Goal: Task Accomplishment & Management: Manage account settings

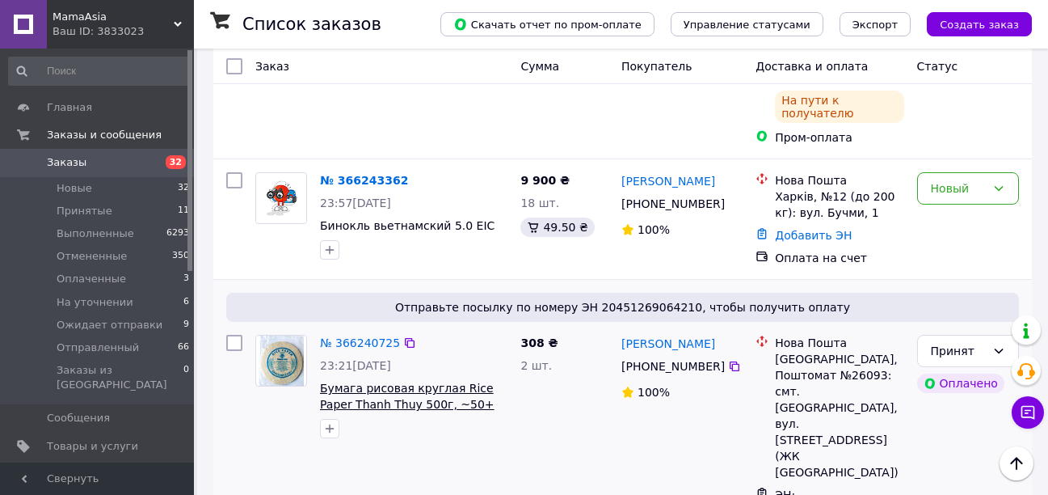
scroll to position [727, 0]
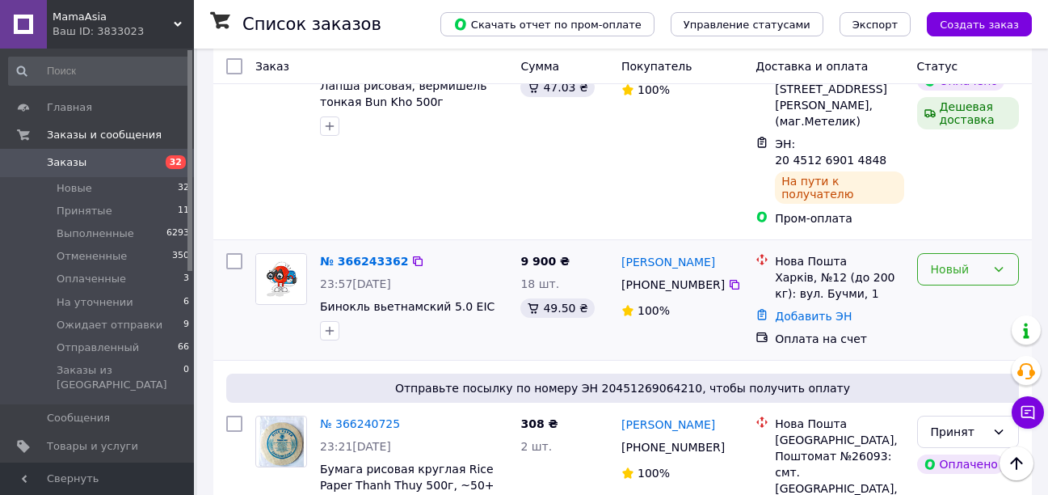
click at [991, 253] on div "Новый" at bounding box center [968, 269] width 102 height 32
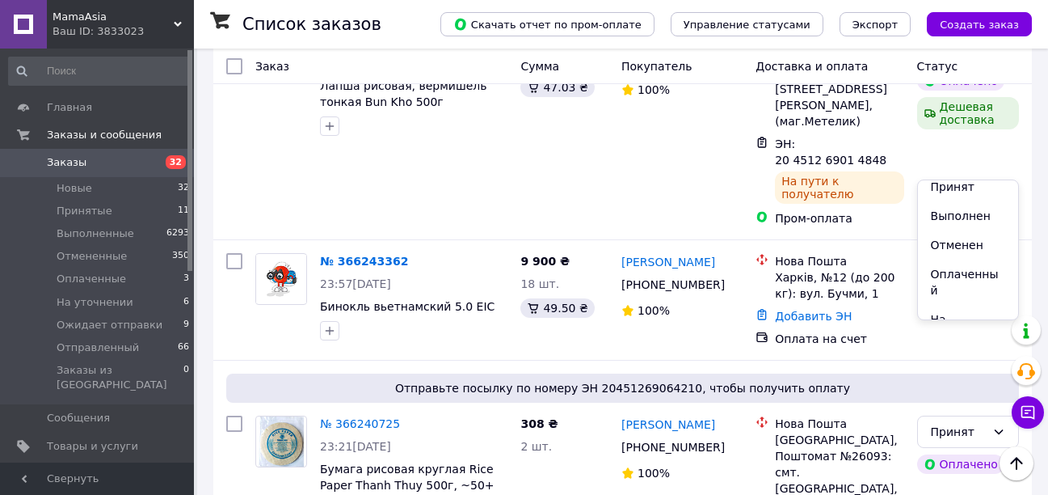
scroll to position [0, 0]
click at [959, 219] on li "Выполнен" at bounding box center [968, 223] width 100 height 29
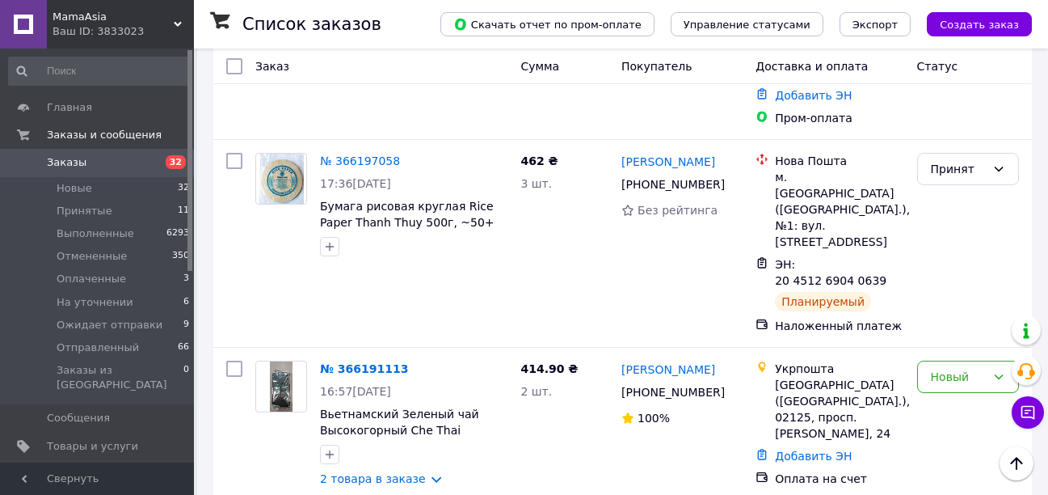
scroll to position [2418, 0]
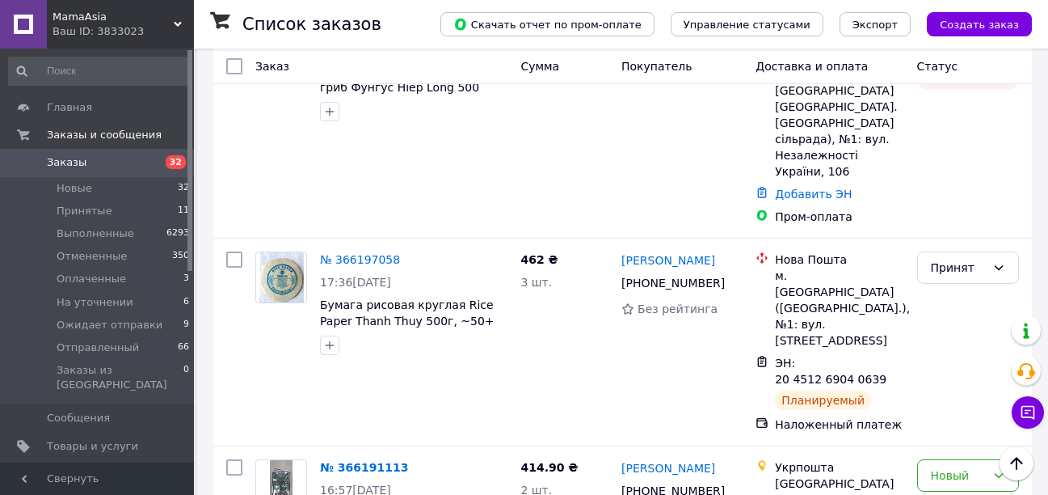
scroll to position [2337, 0]
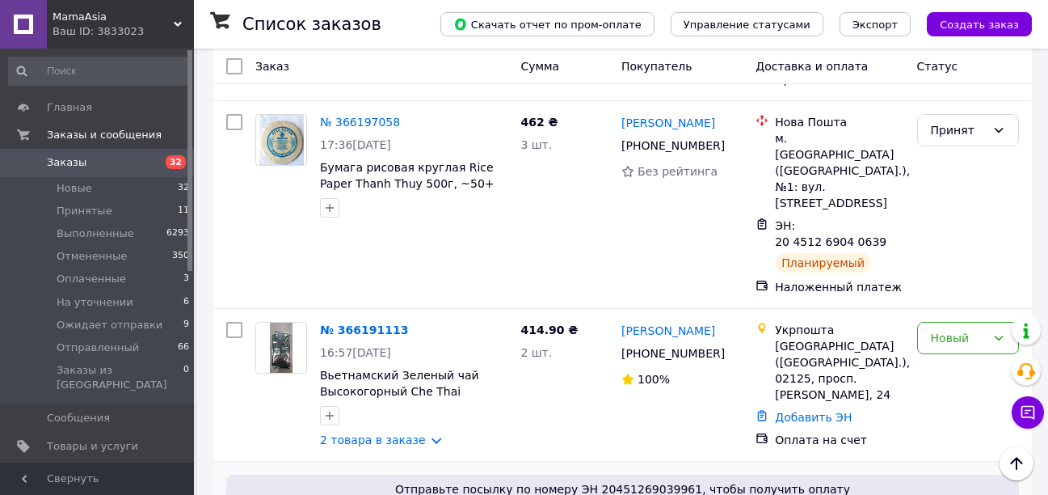
scroll to position [2418, 0]
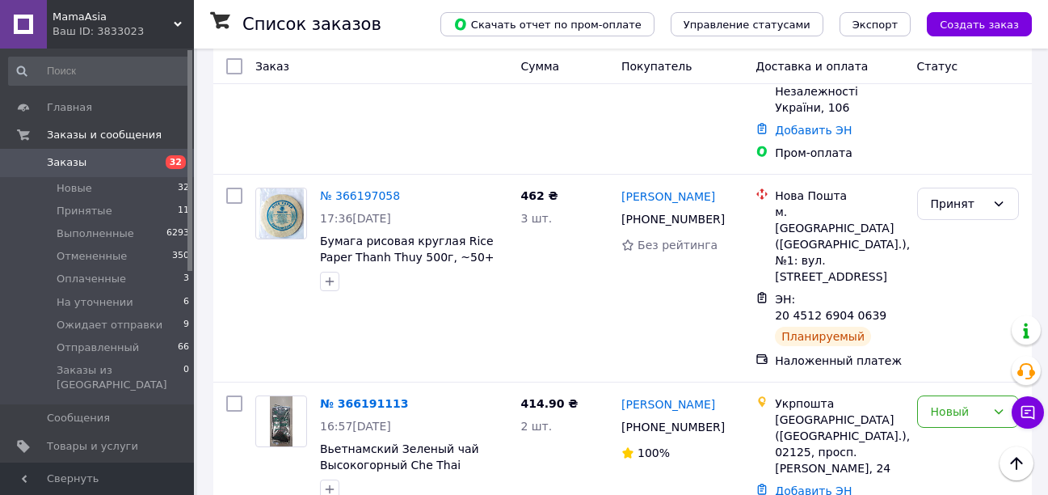
drag, startPoint x: 949, startPoint y: 335, endPoint x: 704, endPoint y: 291, distance: 248.7
click at [949, 337] on li "Отправленный" at bounding box center [968, 359] width 100 height 45
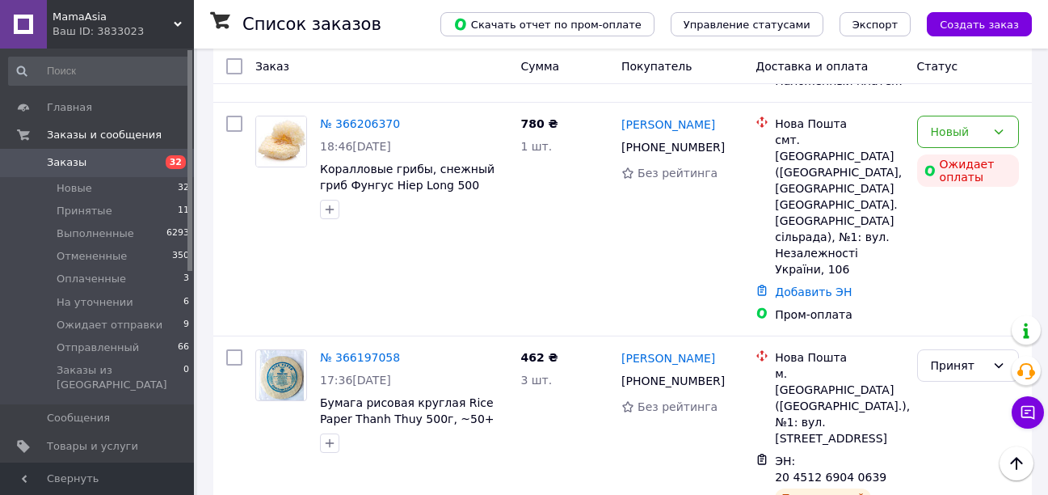
scroll to position [2256, 0]
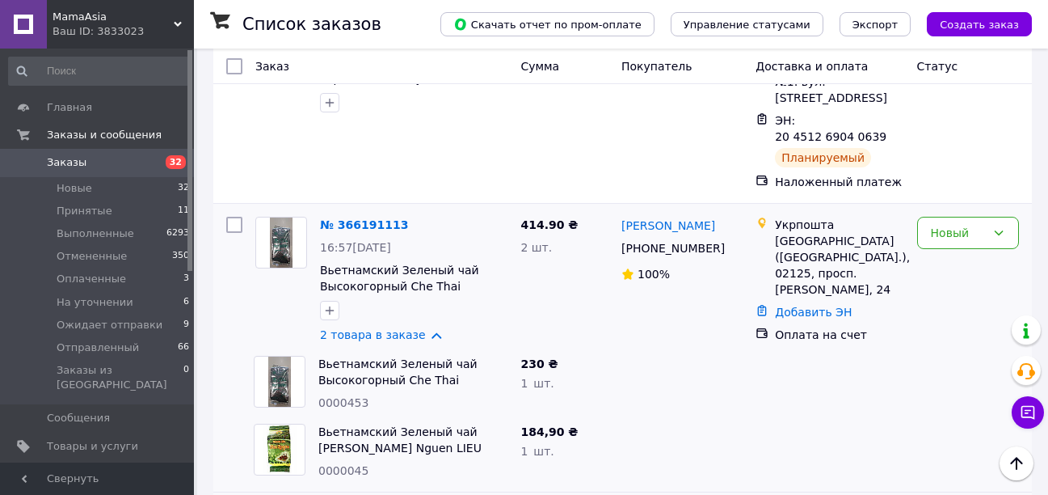
scroll to position [2586, 0]
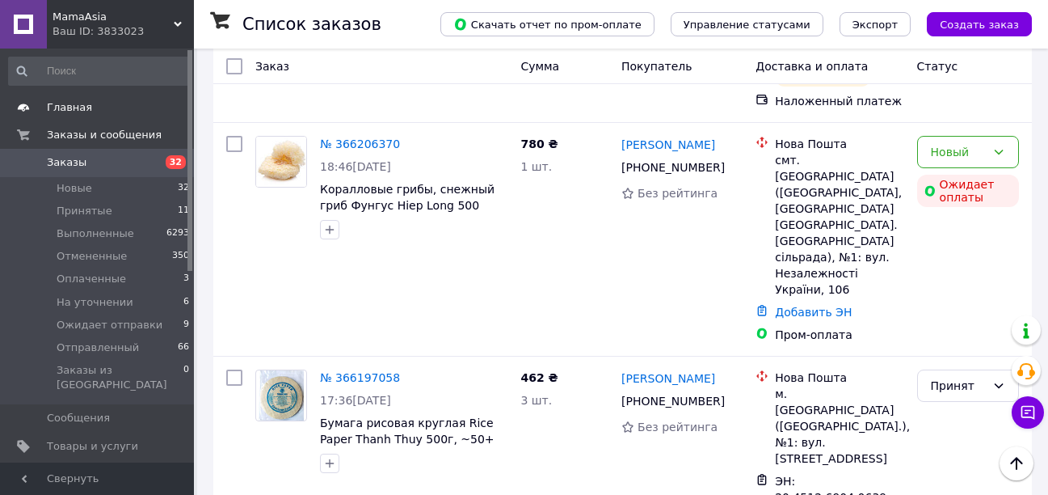
scroll to position [2262, 0]
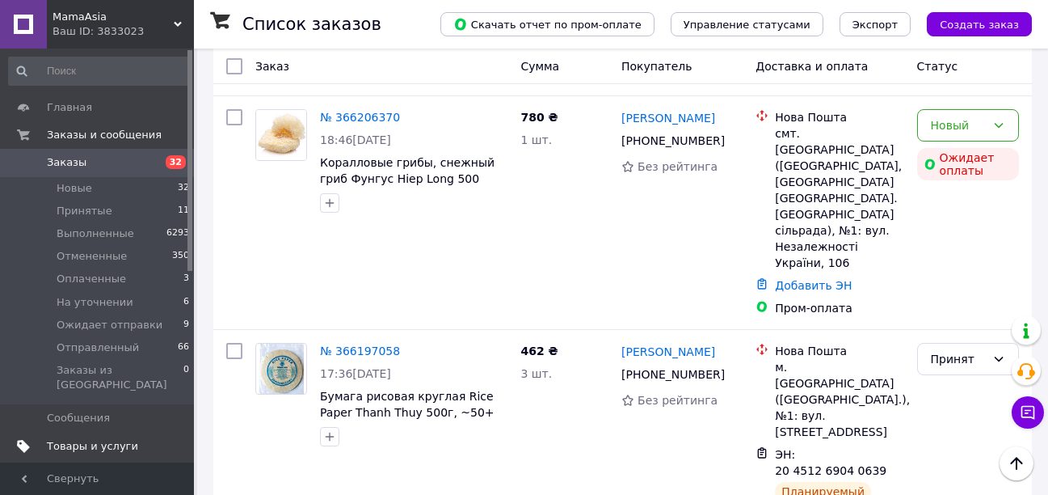
click at [110, 439] on span "Товары и услуги" at bounding box center [92, 446] width 91 height 15
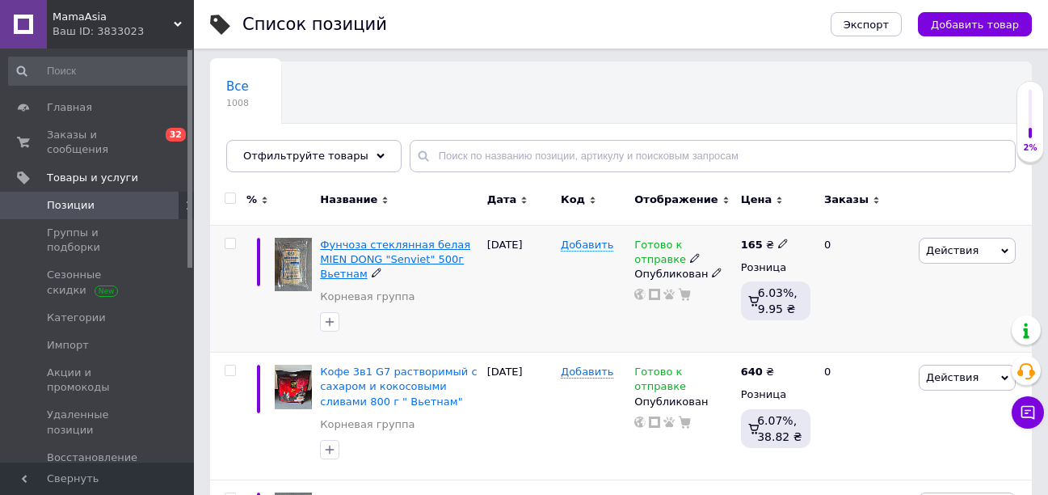
scroll to position [162, 0]
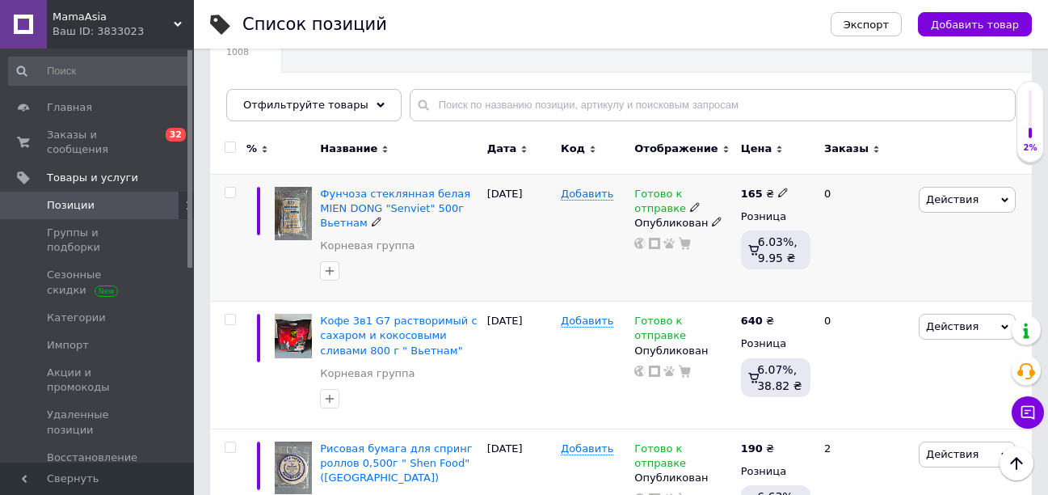
click at [224, 194] on div at bounding box center [230, 192] width 32 height 11
drag, startPoint x: 229, startPoint y: 193, endPoint x: 240, endPoint y: 255, distance: 62.3
click at [230, 193] on input "checkbox" at bounding box center [230, 192] width 11 height 11
checkbox input "true"
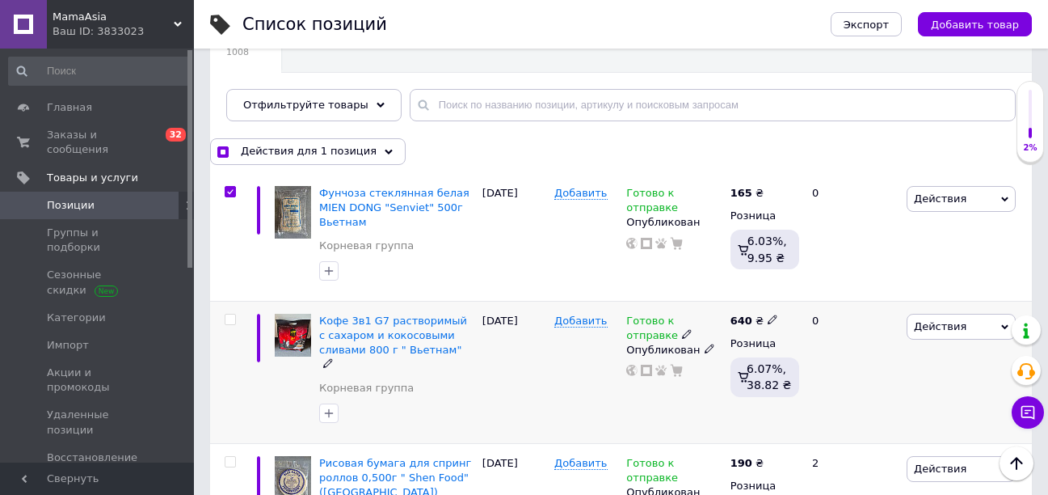
click at [227, 322] on input "checkbox" at bounding box center [230, 319] width 11 height 11
checkbox input "true"
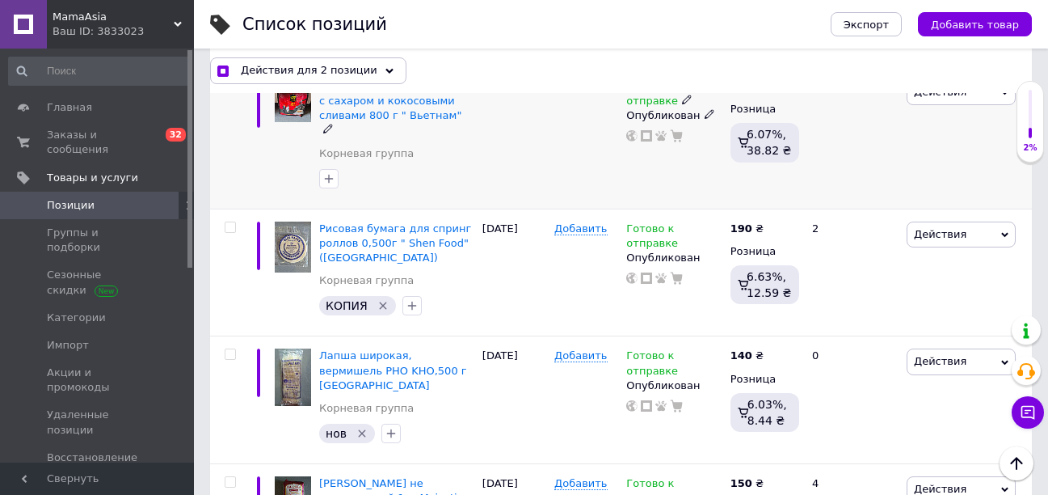
scroll to position [404, 0]
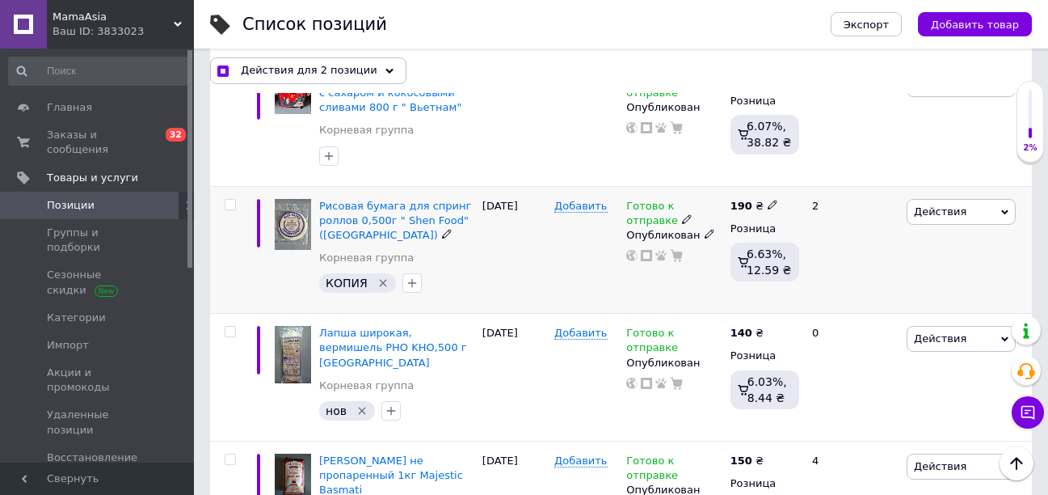
click at [233, 208] on input "checkbox" at bounding box center [230, 205] width 11 height 11
checkbox input "true"
click at [232, 333] on input "checkbox" at bounding box center [230, 331] width 11 height 11
checkbox input "true"
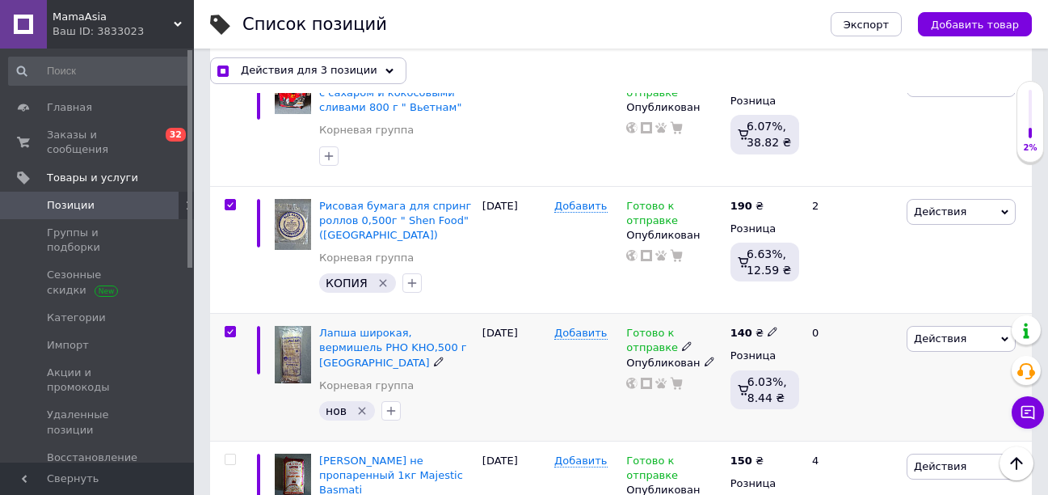
checkbox input "true"
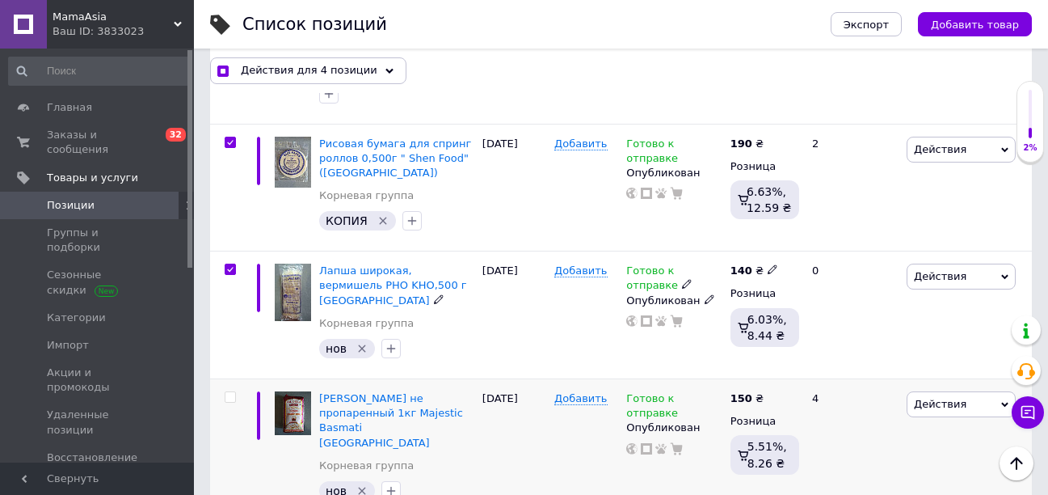
scroll to position [566, 0]
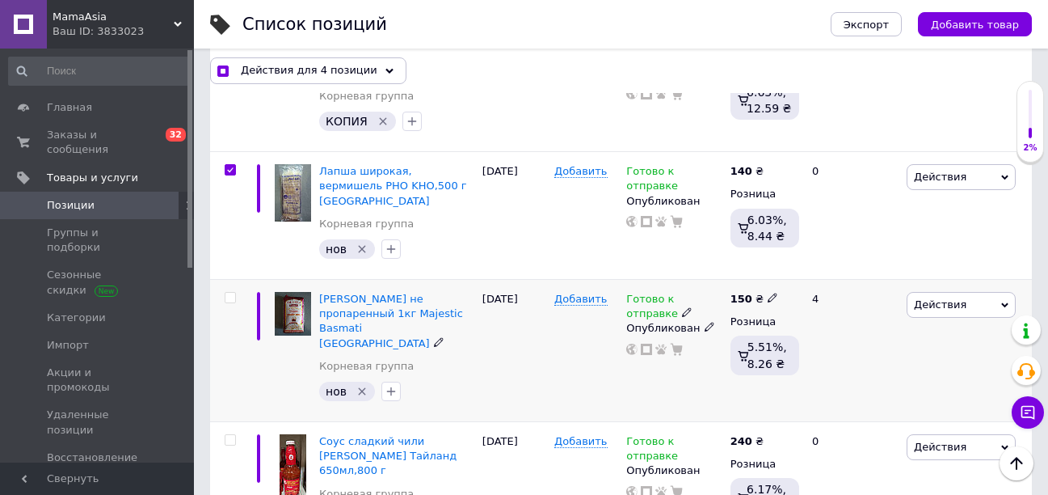
click at [231, 293] on input "checkbox" at bounding box center [230, 298] width 11 height 11
checkbox input "true"
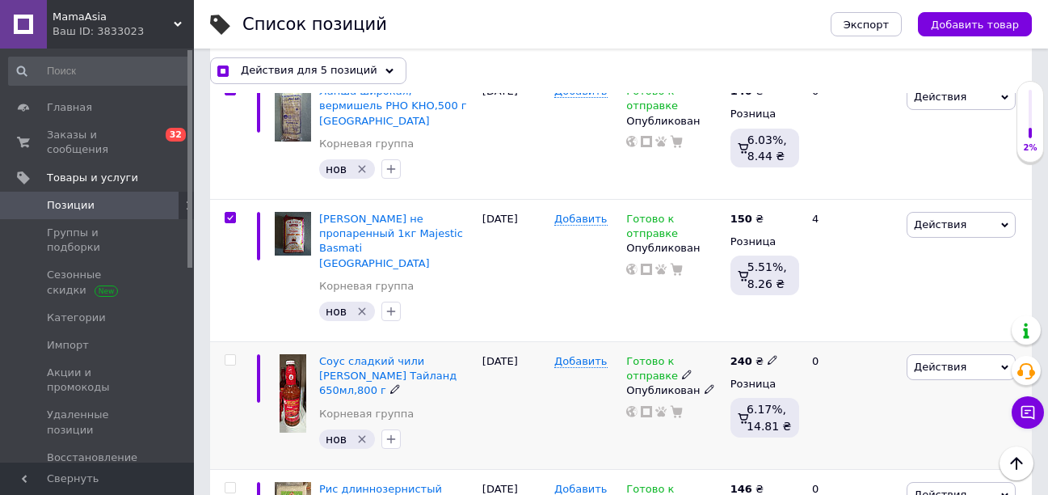
scroll to position [646, 0]
click at [229, 354] on input "checkbox" at bounding box center [230, 359] width 11 height 11
checkbox input "true"
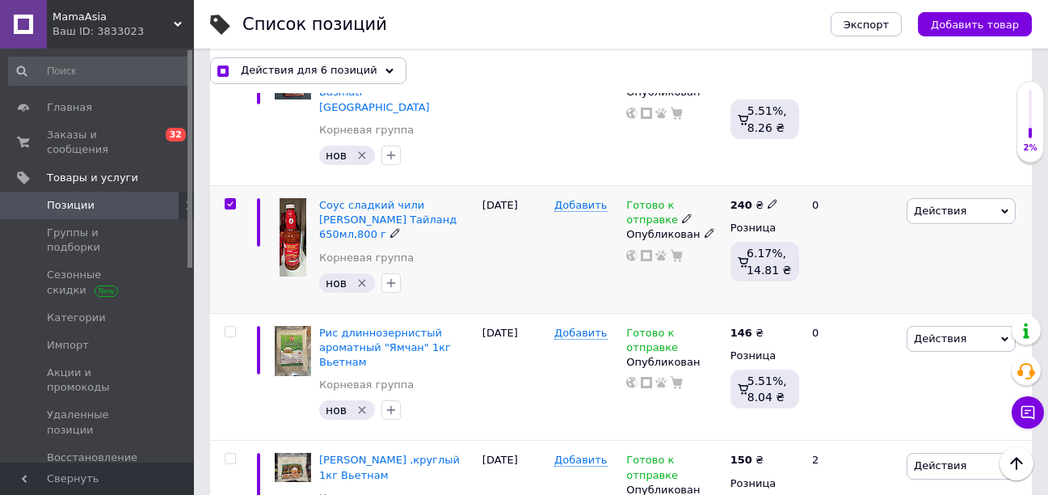
scroll to position [808, 0]
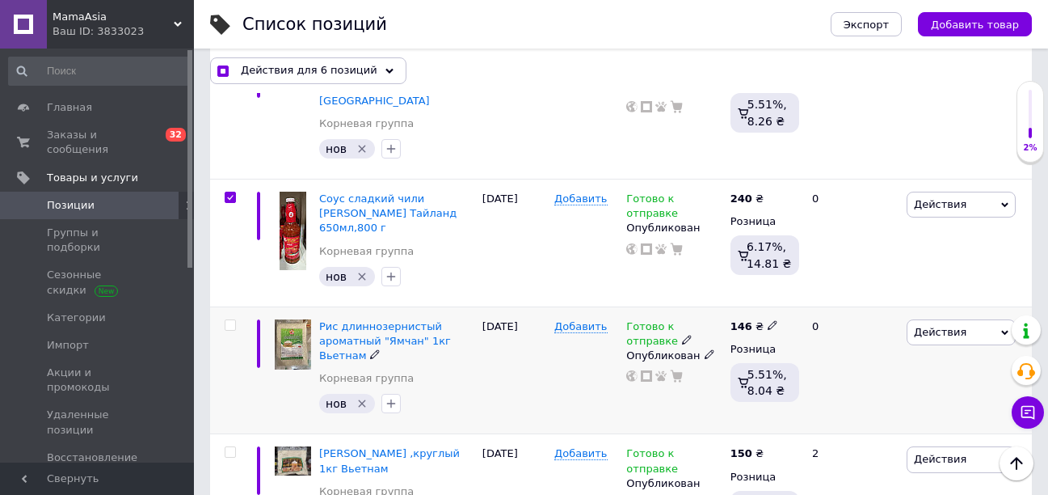
click at [231, 320] on input "checkbox" at bounding box center [230, 325] width 11 height 11
checkbox input "true"
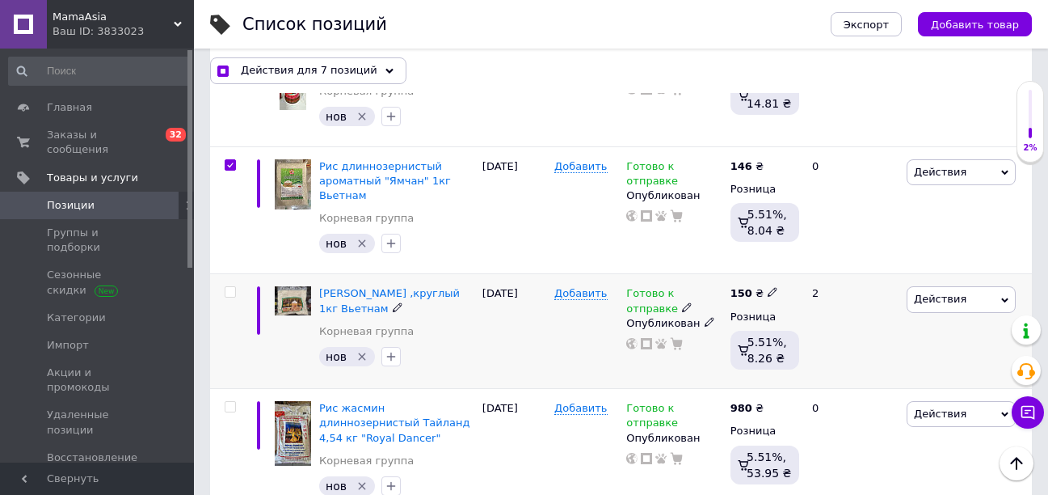
scroll to position [970, 0]
click at [233, 285] on input "checkbox" at bounding box center [230, 290] width 11 height 11
checkbox input "true"
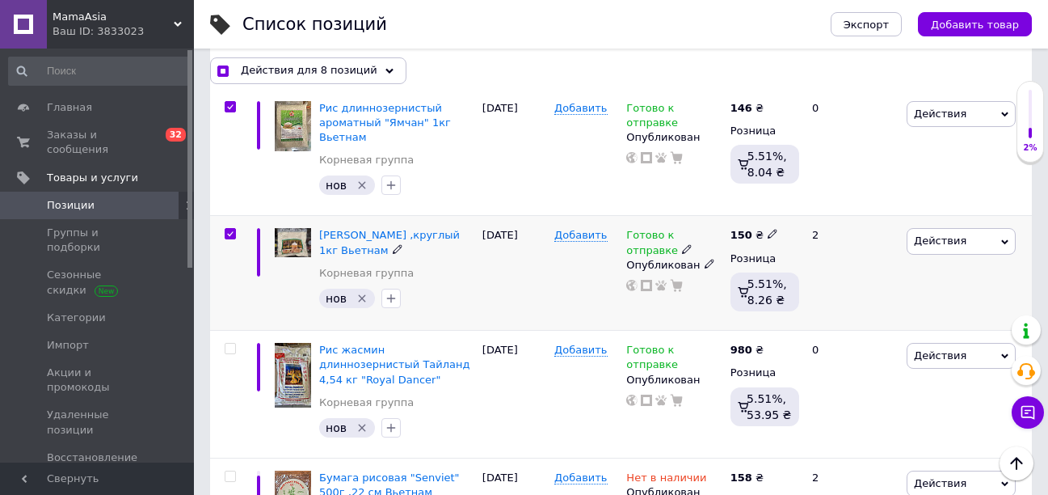
scroll to position [1050, 0]
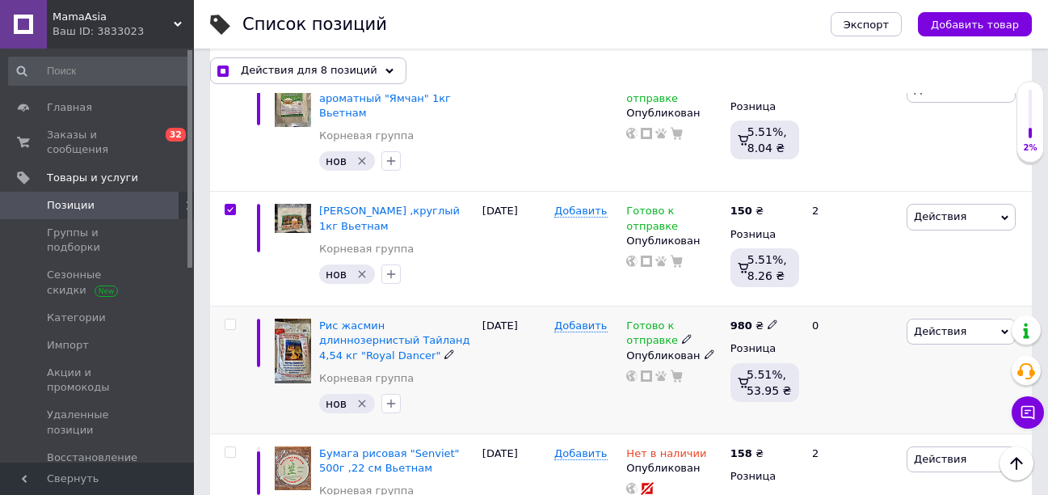
click at [232, 319] on input "checkbox" at bounding box center [230, 324] width 11 height 11
checkbox input "true"
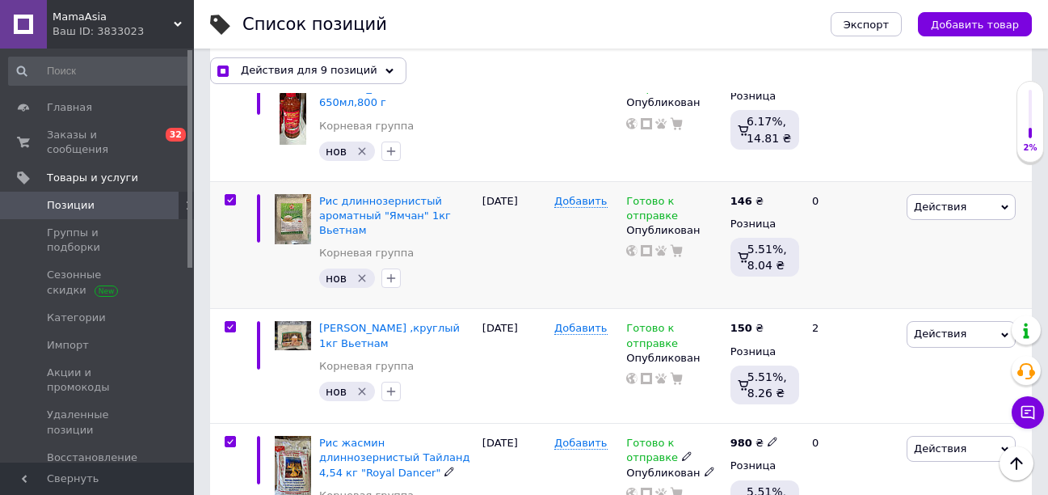
scroll to position [808, 0]
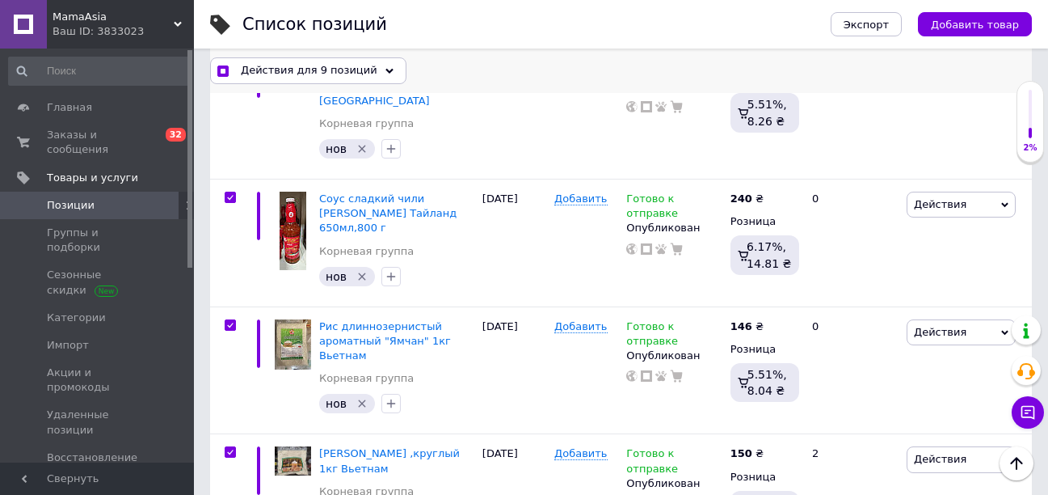
click at [377, 68] on div "Действия для 9 позиций" at bounding box center [308, 70] width 196 height 26
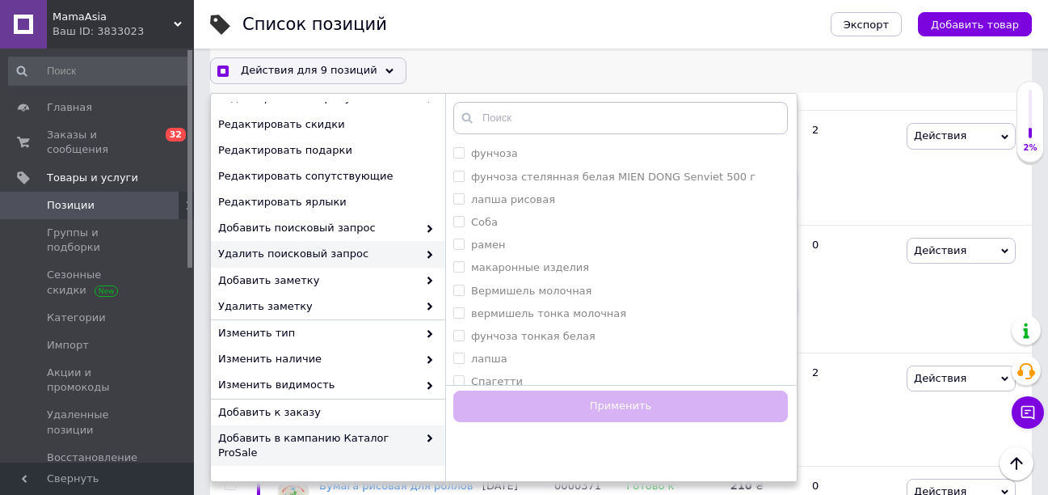
scroll to position [209, 0]
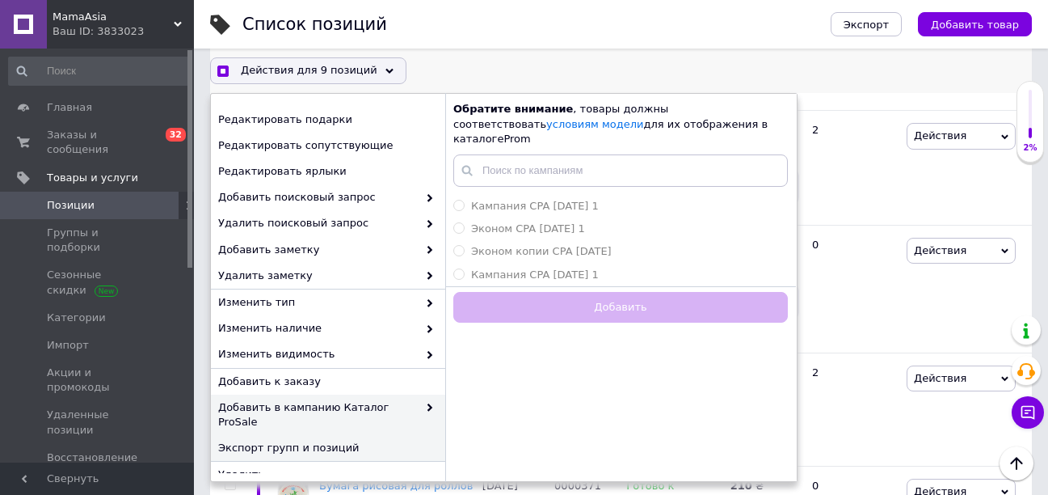
click at [302, 440] on span "Экспорт групп и позиций" at bounding box center [326, 447] width 216 height 15
checkbox input "true"
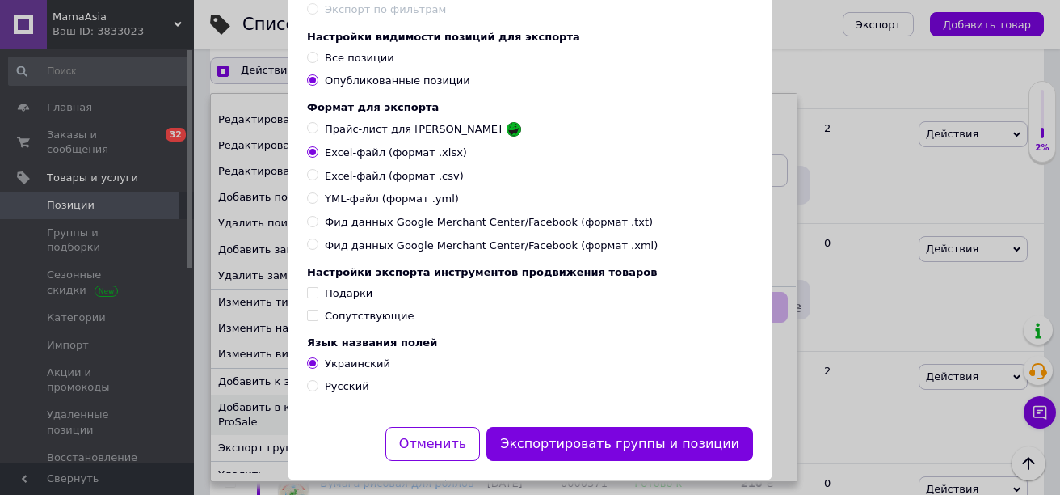
scroll to position [234, 0]
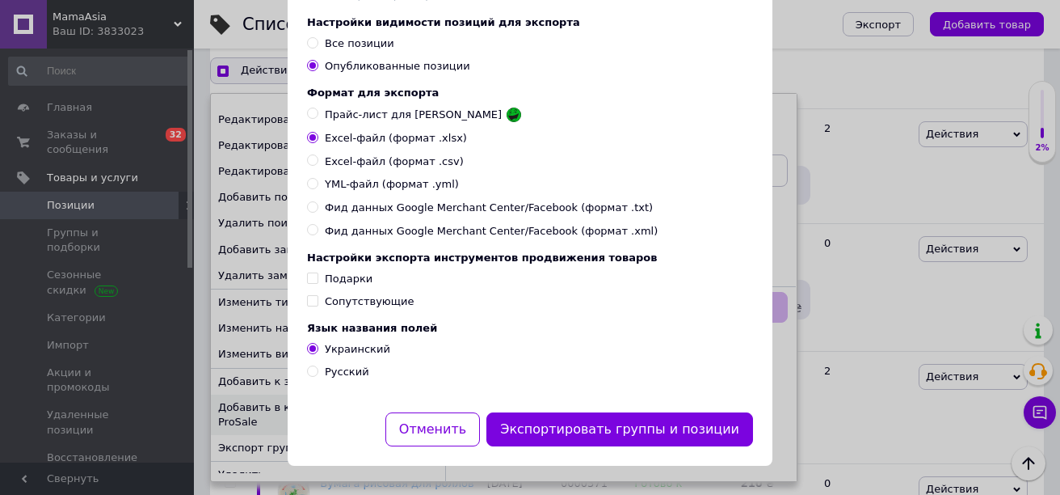
click at [307, 371] on input "Русский" at bounding box center [312, 370] width 11 height 11
radio input "true"
checkbox input "true"
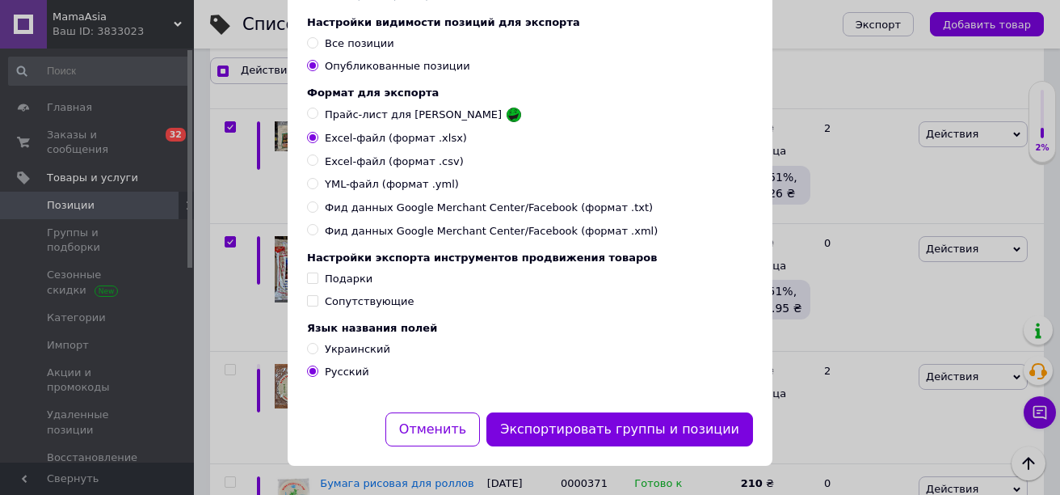
click at [311, 350] on input "Украинский" at bounding box center [312, 348] width 11 height 11
radio input "true"
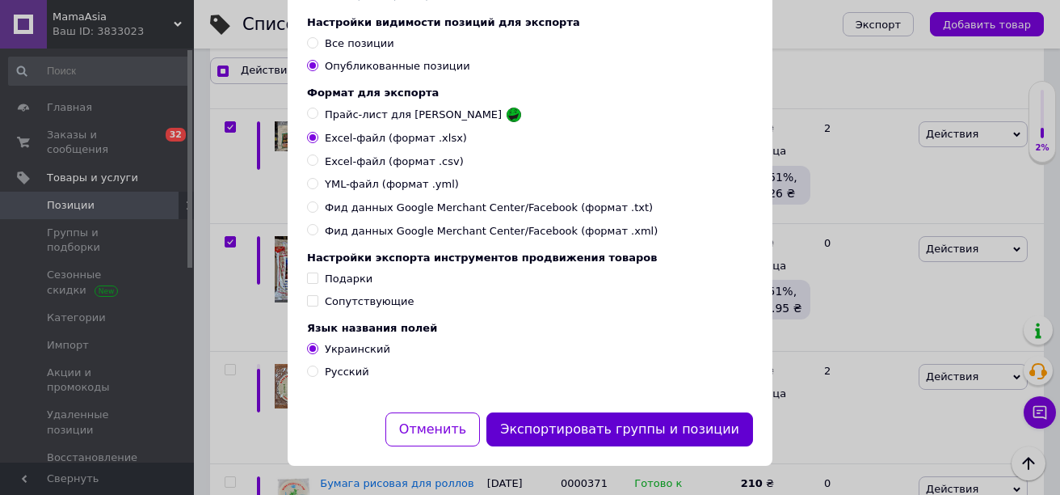
click at [626, 422] on button "Экспортировать группы и позиции" at bounding box center [619, 429] width 267 height 35
checkbox input "true"
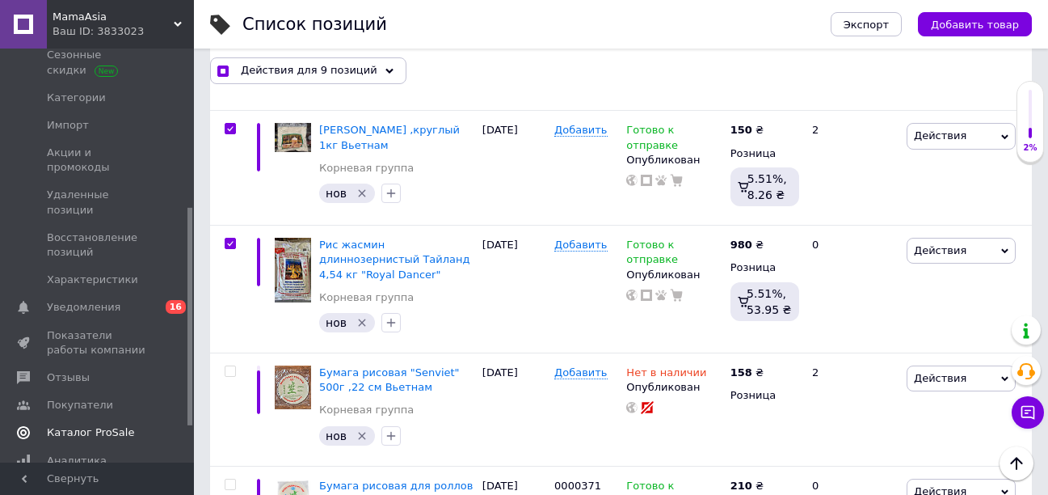
scroll to position [323, 0]
